Goal: Task Accomplishment & Management: Complete application form

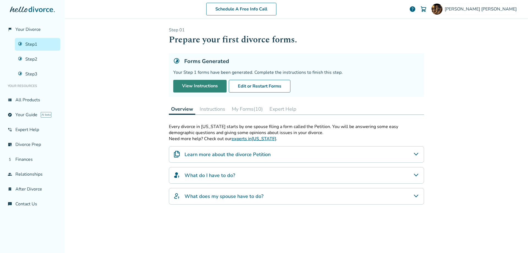
scroll to position [27, 0]
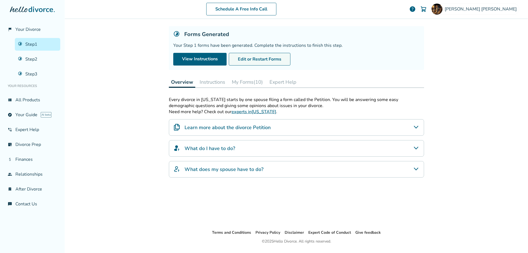
click at [257, 55] on button "Edit or Restart Forms" at bounding box center [260, 59] width 62 height 13
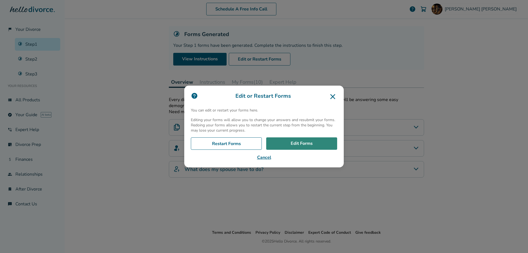
click at [304, 140] on link "Edit Forms" at bounding box center [301, 143] width 71 height 13
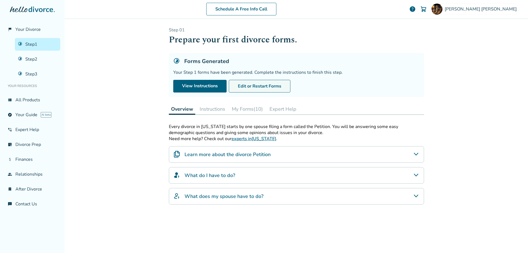
click at [258, 86] on button "Edit or Restart Forms" at bounding box center [260, 86] width 62 height 13
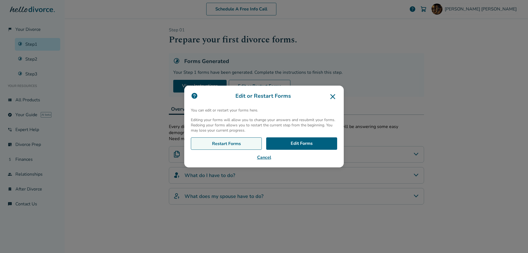
click at [235, 143] on link "Restart Forms" at bounding box center [226, 143] width 71 height 13
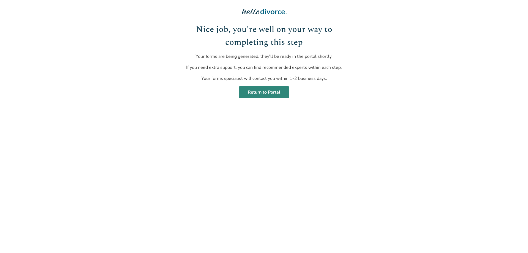
click at [264, 89] on link "Return to Portal" at bounding box center [264, 92] width 50 height 12
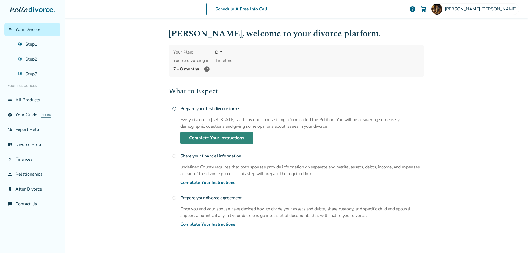
click at [201, 138] on link "Complete Your Instructions" at bounding box center [216, 138] width 73 height 12
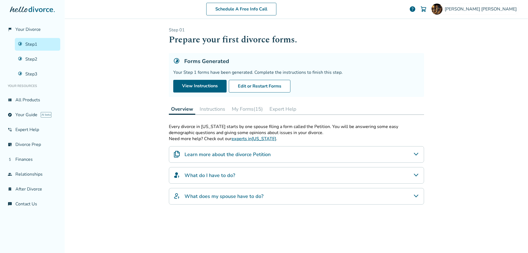
click at [206, 111] on button "Instructions" at bounding box center [213, 108] width 30 height 11
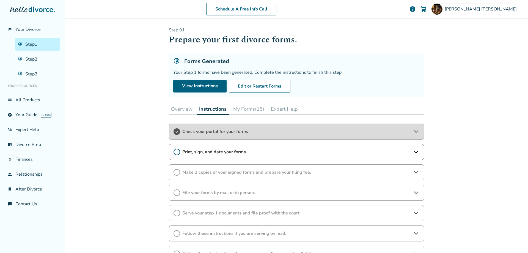
click at [175, 150] on icon at bounding box center [177, 152] width 7 height 7
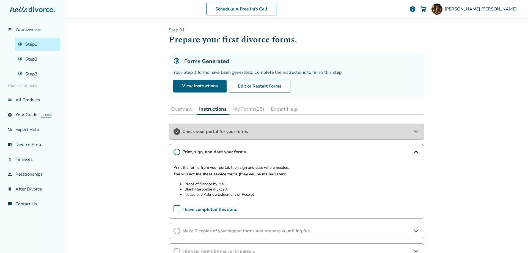
click at [174, 207] on span "I have completed this step." at bounding box center [206, 209] width 64 height 9
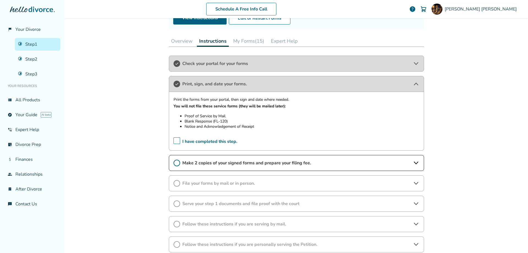
scroll to position [68, 0]
click at [175, 163] on icon at bounding box center [177, 162] width 7 height 7
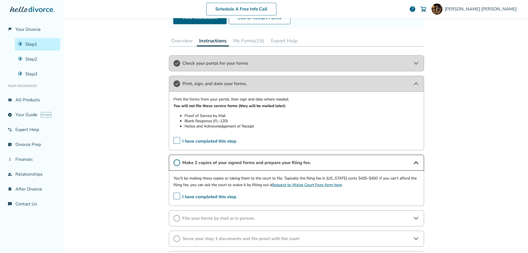
click at [238, 41] on button "My Forms (15)" at bounding box center [248, 40] width 35 height 11
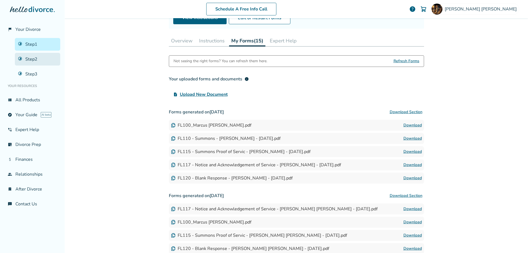
click at [32, 61] on link "Step 2" at bounding box center [37, 59] width 45 height 13
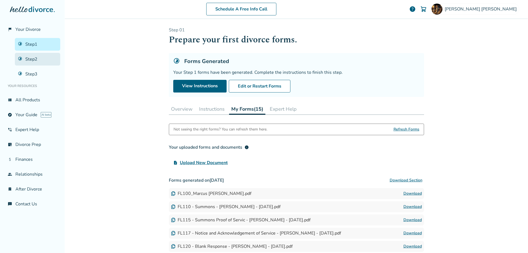
click at [37, 59] on link "Step 2" at bounding box center [37, 59] width 45 height 13
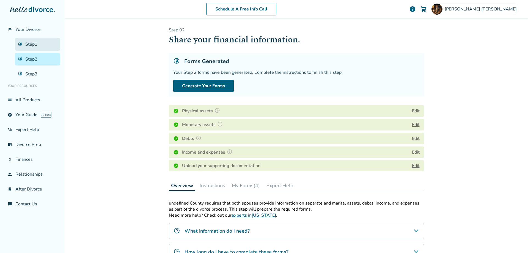
click at [33, 40] on link "Step 1" at bounding box center [37, 44] width 45 height 13
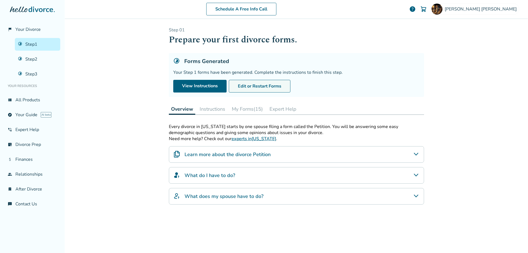
click at [249, 84] on button "Edit or Restart Forms" at bounding box center [260, 86] width 62 height 13
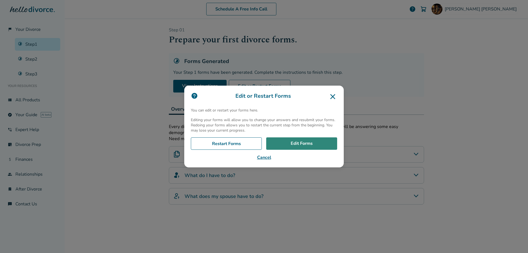
click at [300, 147] on link "Edit Forms" at bounding box center [301, 143] width 71 height 13
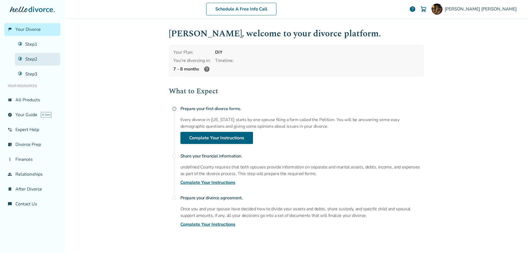
click at [32, 58] on link "Step 2" at bounding box center [37, 59] width 45 height 13
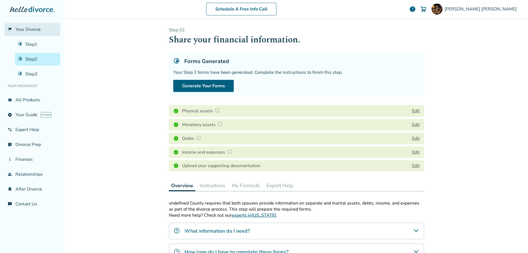
click at [30, 32] on span "Your Divorce" at bounding box center [27, 29] width 25 height 6
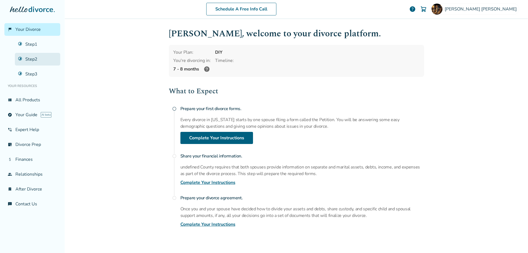
click at [30, 57] on link "Step 2" at bounding box center [37, 59] width 45 height 13
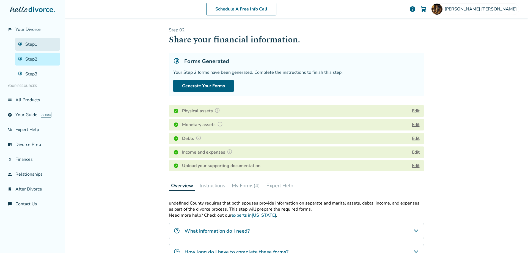
click at [34, 43] on link "Step 1" at bounding box center [37, 44] width 45 height 13
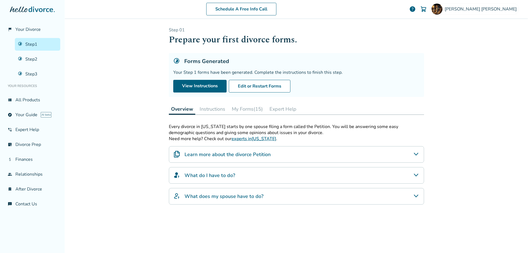
click at [210, 109] on button "Instructions" at bounding box center [213, 108] width 30 height 11
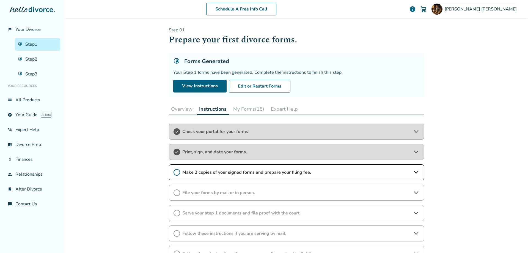
click at [176, 172] on icon at bounding box center [177, 172] width 7 height 7
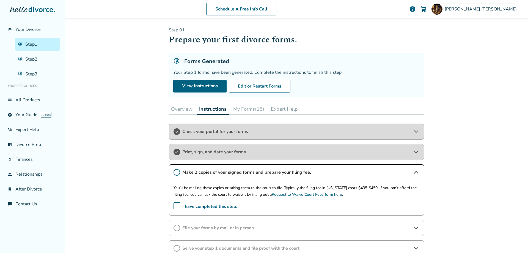
click at [176, 205] on span "I have completed this step." at bounding box center [206, 206] width 64 height 9
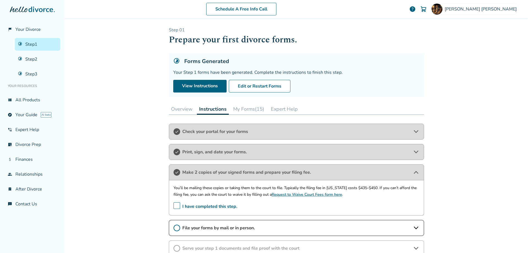
click at [175, 230] on icon at bounding box center [177, 228] width 7 height 7
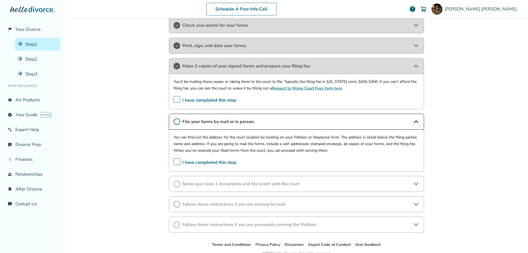
scroll to position [133, 0]
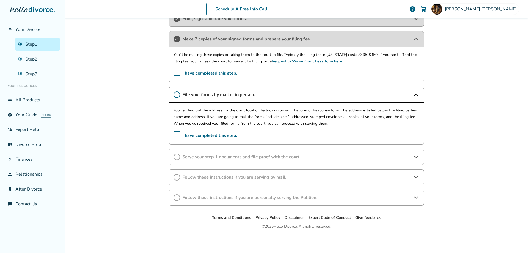
click at [174, 133] on span "I have completed this step." at bounding box center [206, 135] width 64 height 9
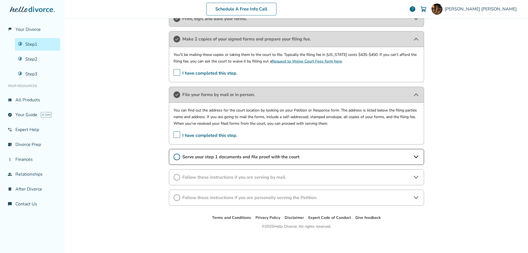
click at [174, 155] on icon at bounding box center [177, 157] width 7 height 7
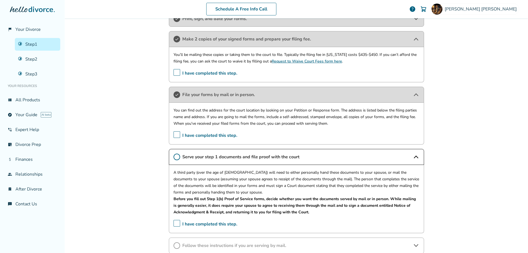
click at [175, 223] on span "I have completed this step." at bounding box center [206, 224] width 64 height 9
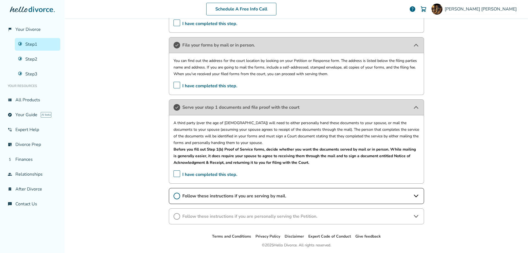
scroll to position [201, 0]
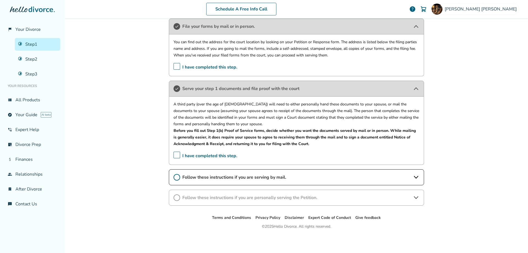
click at [174, 177] on icon at bounding box center [177, 177] width 7 height 7
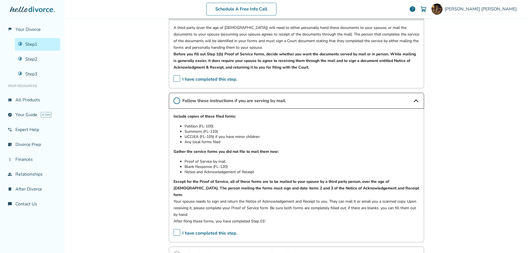
scroll to position [328, 0]
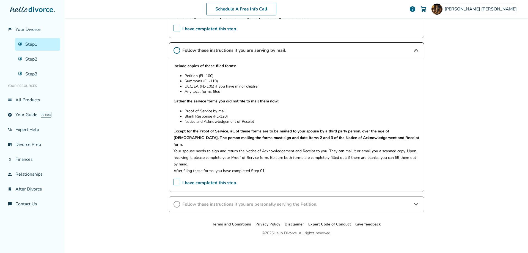
click at [176, 179] on span "I have completed this step." at bounding box center [206, 183] width 64 height 9
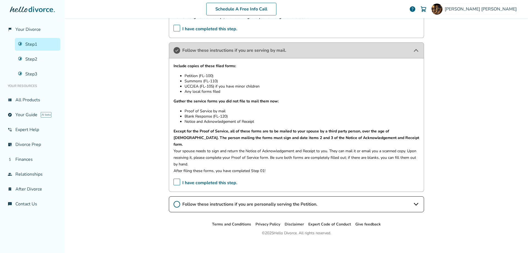
click at [175, 201] on icon at bounding box center [177, 204] width 7 height 7
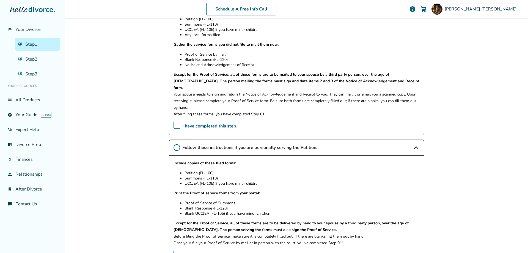
scroll to position [437, 0]
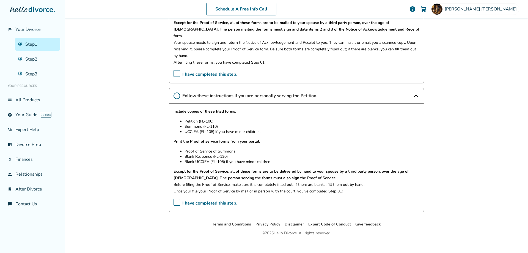
click at [174, 199] on span "I have completed this step." at bounding box center [206, 203] width 64 height 9
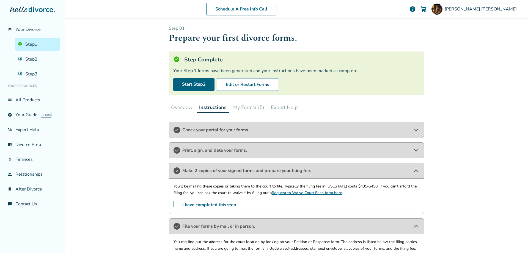
scroll to position [0, 0]
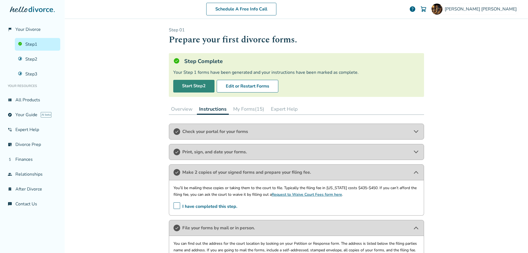
click at [183, 86] on link "Start Step 2" at bounding box center [193, 86] width 41 height 13
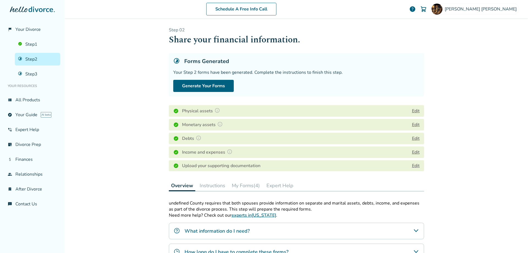
click at [36, 60] on link "Step 2" at bounding box center [37, 59] width 45 height 13
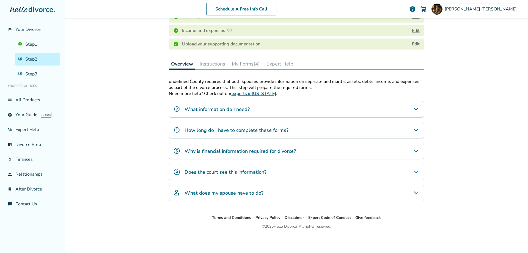
click at [414, 171] on icon "Does the court see this information?" at bounding box center [416, 171] width 4 height 3
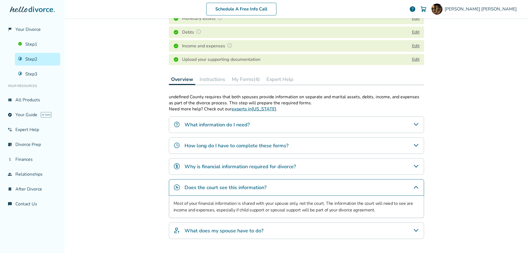
scroll to position [103, 0]
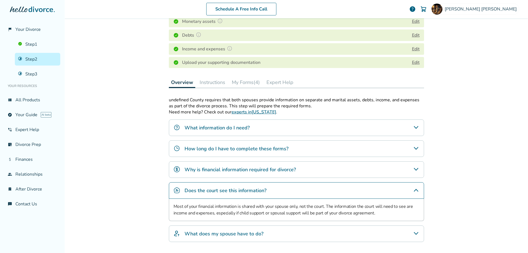
click at [413, 63] on link "Edit" at bounding box center [416, 62] width 8 height 6
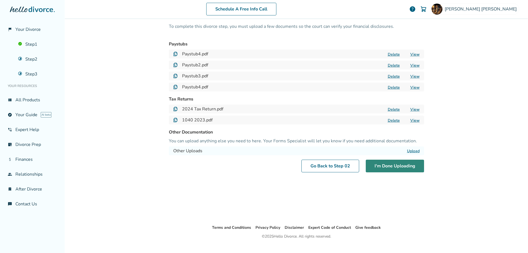
click at [391, 165] on button "I'm Done Uploading" at bounding box center [395, 166] width 58 height 13
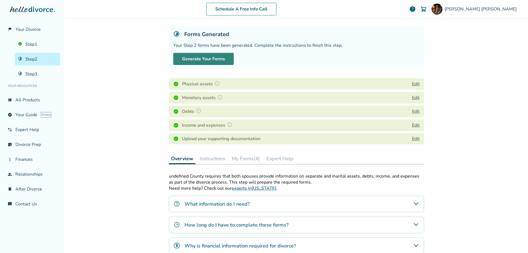
click at [199, 59] on button "Generate Your Forms" at bounding box center [203, 59] width 61 height 12
click at [204, 158] on button "Instructions" at bounding box center [213, 158] width 30 height 11
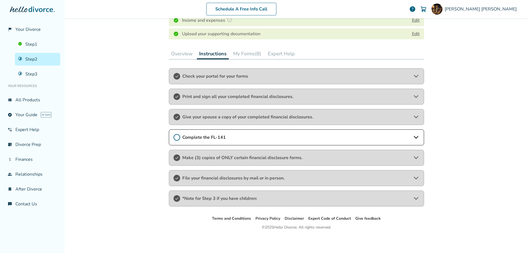
scroll to position [133, 0]
click at [413, 138] on icon at bounding box center [416, 136] width 7 height 7
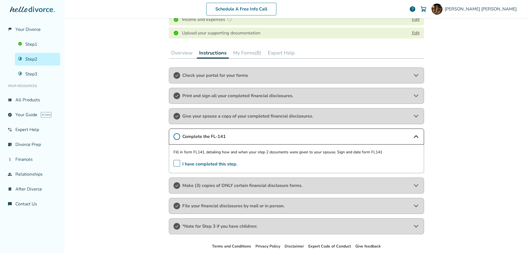
click at [137, 206] on div "Schedule A Free Info Call Marcus Foreman help Schedule A Free Call Marcus Forem…" at bounding box center [297, 126] width 464 height 253
click at [251, 52] on button "My Forms (8)" at bounding box center [247, 52] width 32 height 11
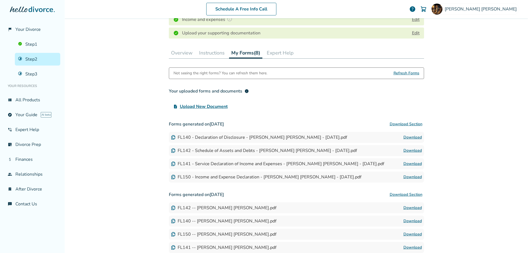
click at [404, 75] on span "Refresh Forms" at bounding box center [407, 73] width 26 height 11
click at [35, 45] on link "Step 1" at bounding box center [37, 44] width 45 height 13
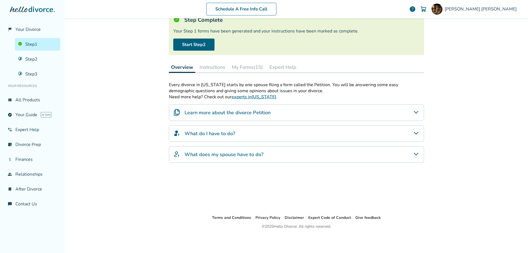
scroll to position [27, 0]
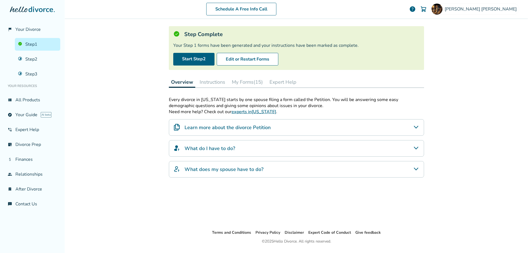
click at [240, 82] on button "My Forms (15)" at bounding box center [247, 81] width 35 height 11
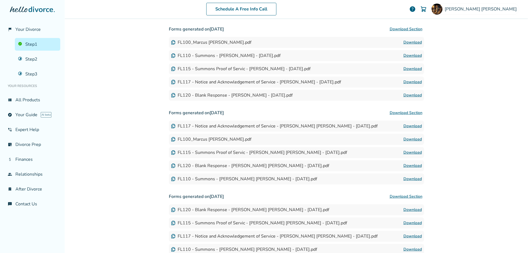
scroll to position [157, 0]
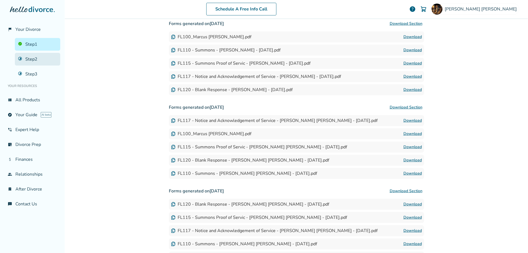
click at [32, 59] on link "Step 2" at bounding box center [37, 59] width 45 height 13
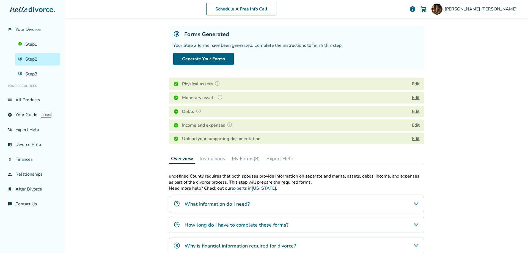
click at [212, 157] on button "Instructions" at bounding box center [213, 158] width 30 height 11
